Goal: Task Accomplishment & Management: Manage account settings

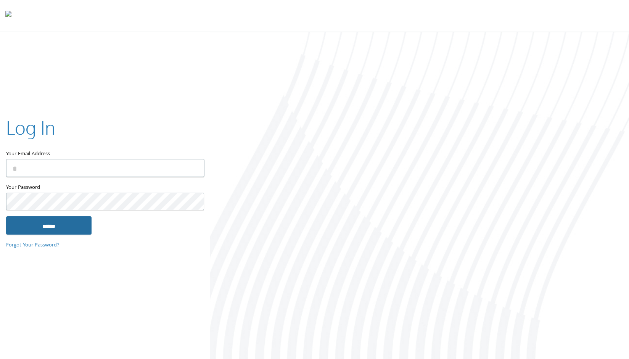
type input "**********"
click at [40, 224] on input "******" at bounding box center [48, 225] width 85 height 18
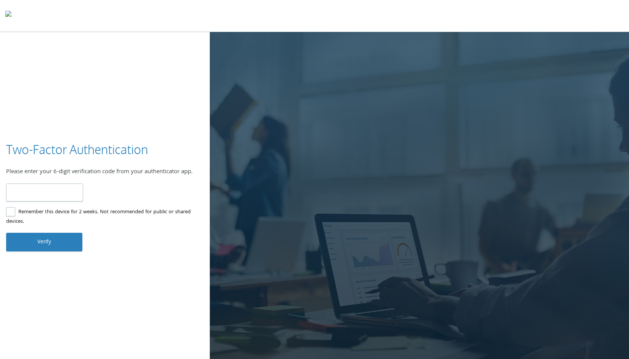
type input "******"
